Goal: Find specific page/section: Find specific page/section

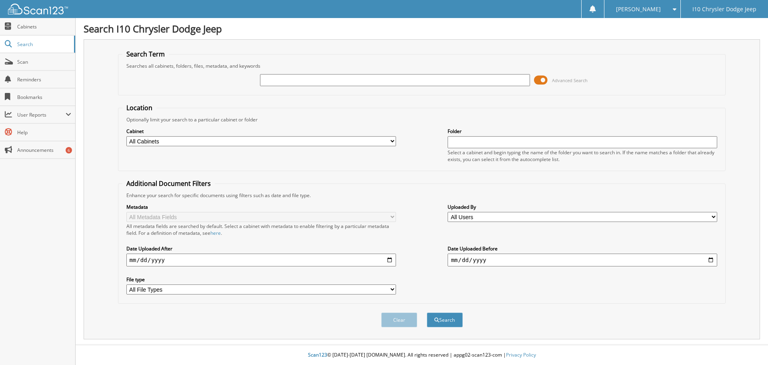
click at [323, 76] on input "text" at bounding box center [395, 80] width 270 height 12
type input "677614"
click at [427, 312] on button "Search" at bounding box center [445, 319] width 36 height 15
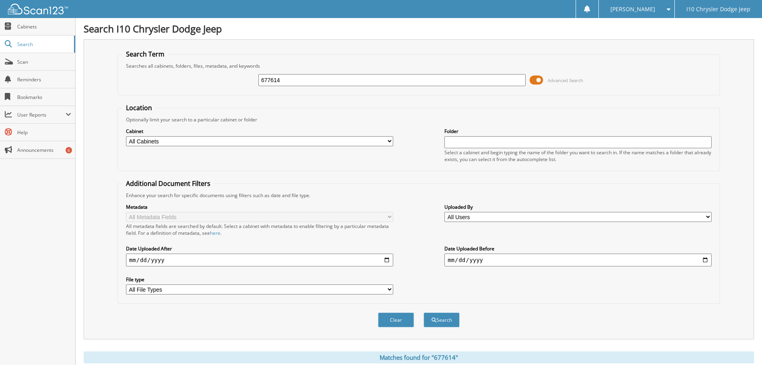
click at [285, 80] on input "677614" at bounding box center [392, 80] width 267 height 12
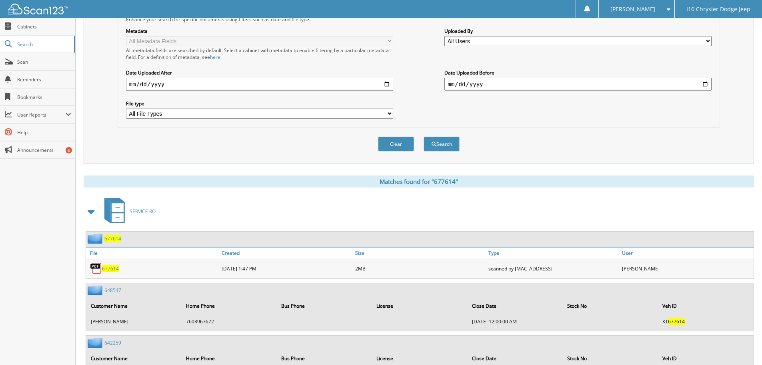
scroll to position [219, 0]
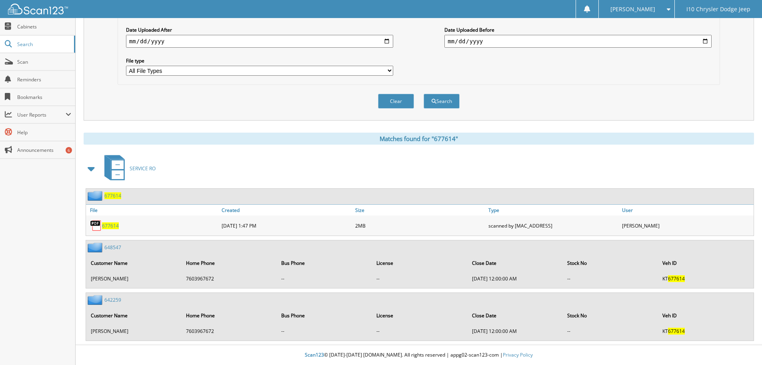
click at [114, 227] on span "677614" at bounding box center [110, 225] width 17 height 7
click at [110, 225] on span "677614" at bounding box center [110, 225] width 17 height 7
click at [114, 223] on span "677614" at bounding box center [110, 225] width 17 height 7
click at [112, 194] on span "677614" at bounding box center [112, 195] width 17 height 7
